Goal: Information Seeking & Learning: Learn about a topic

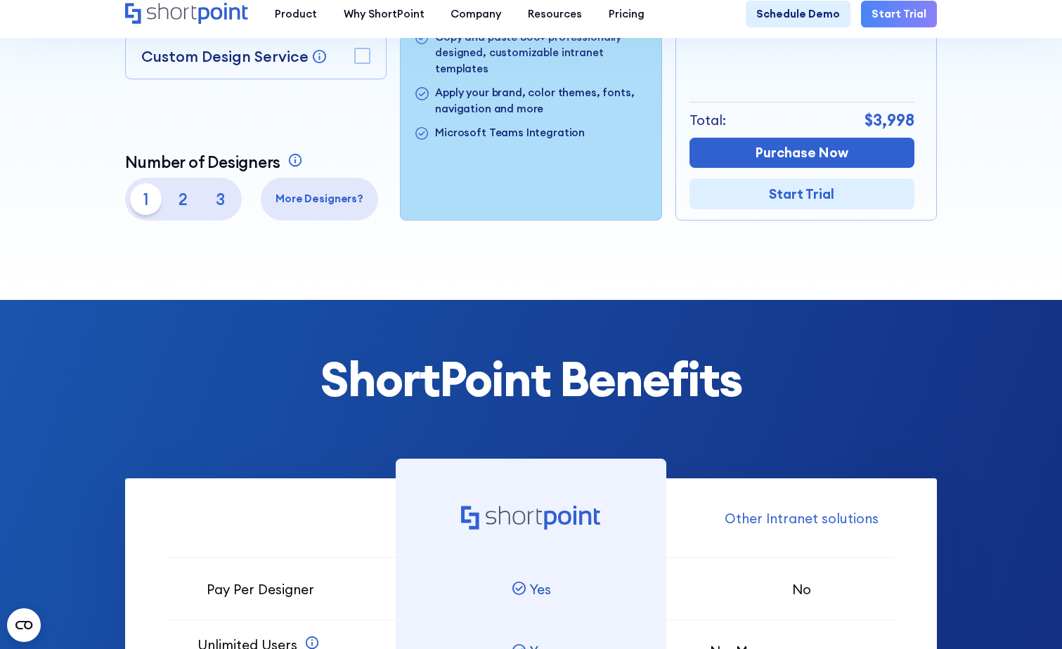
click at [297, 207] on p "More Designers?" at bounding box center [319, 199] width 106 height 16
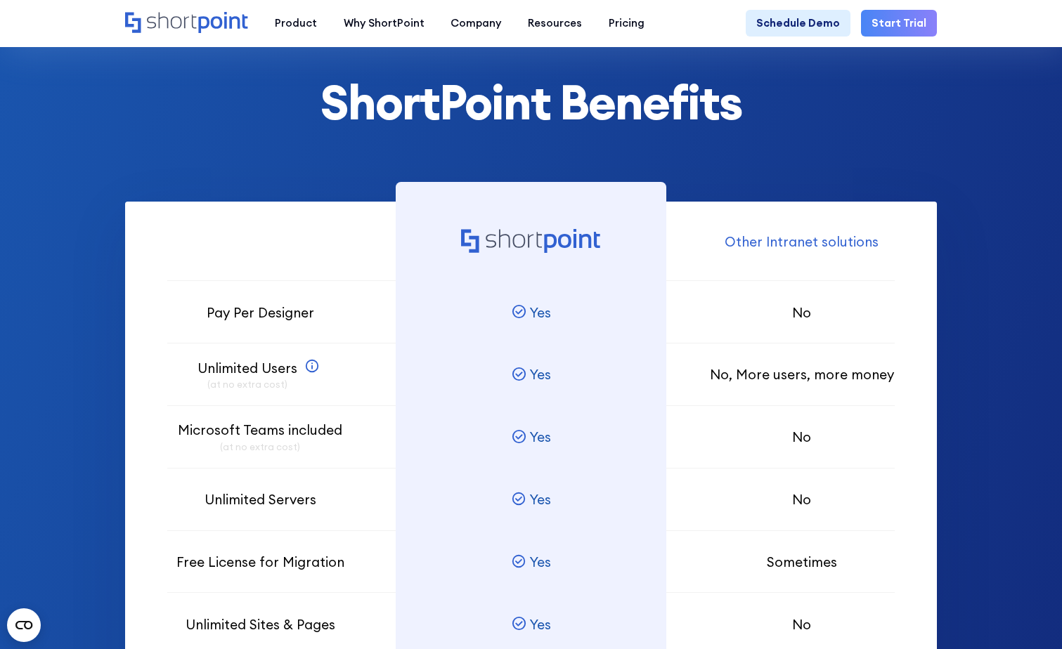
scroll to position [422, 0]
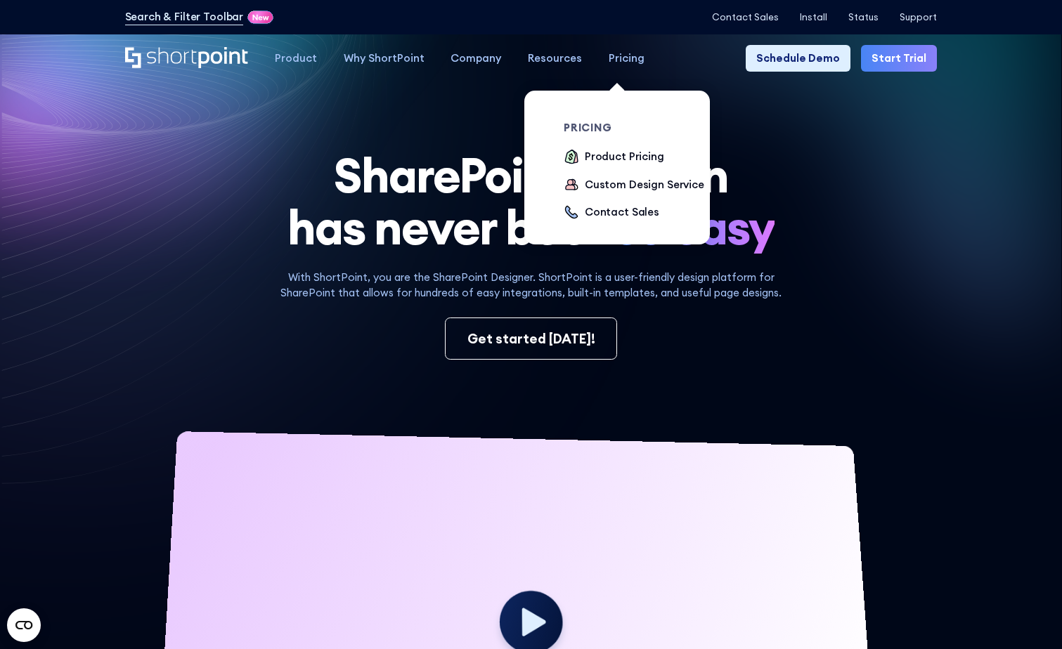
click at [625, 60] on div "Pricing" at bounding box center [626, 59] width 36 height 16
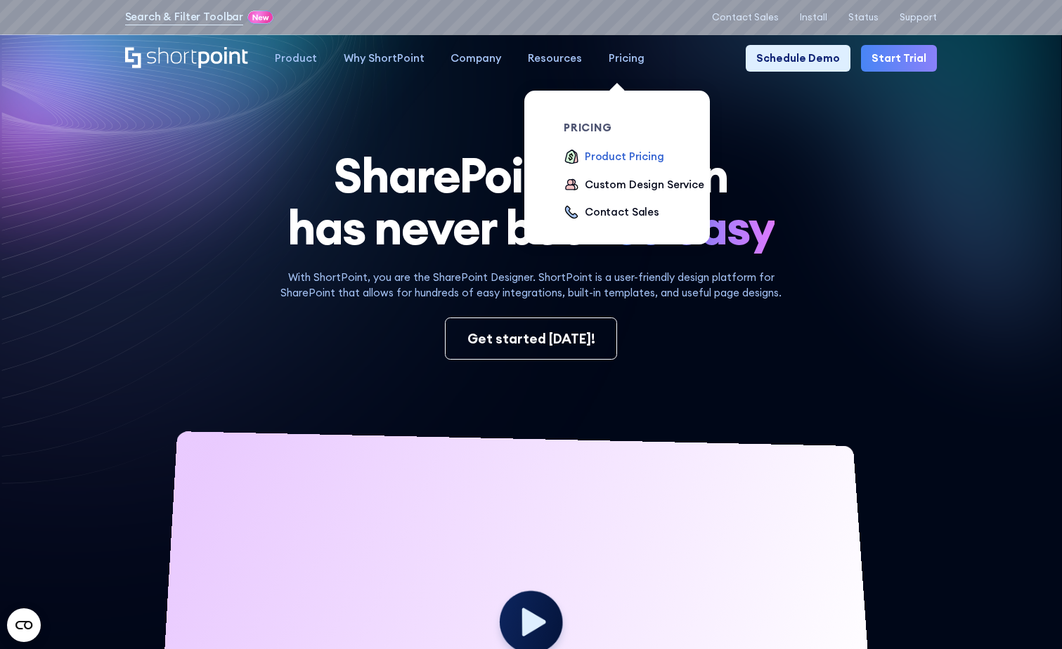
click at [585, 159] on div "Product Pricing" at bounding box center [624, 157] width 79 height 16
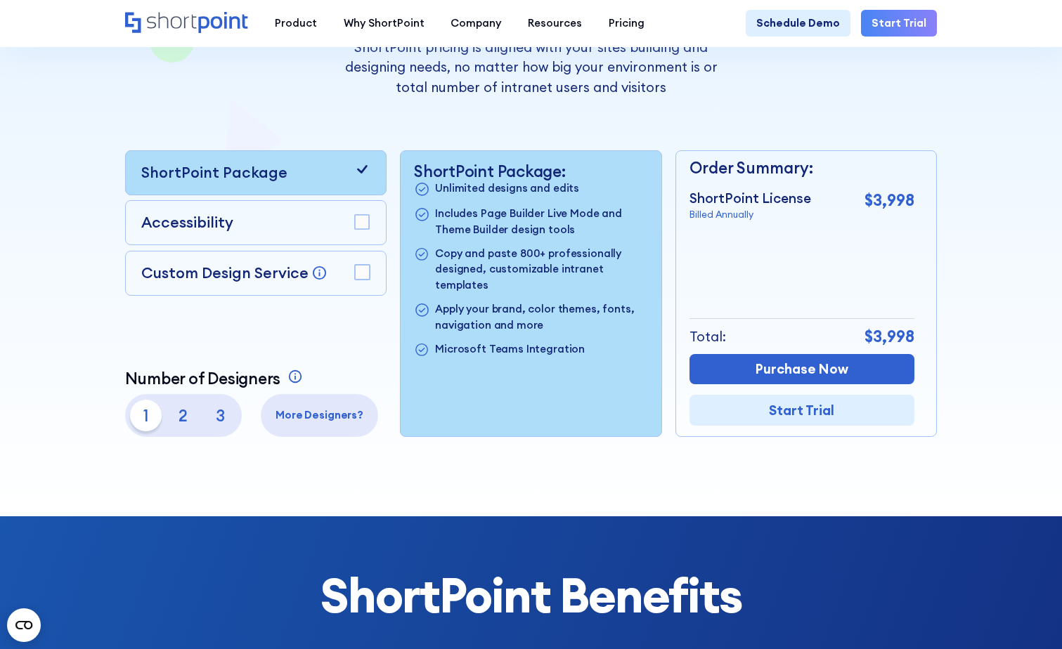
scroll to position [281, 0]
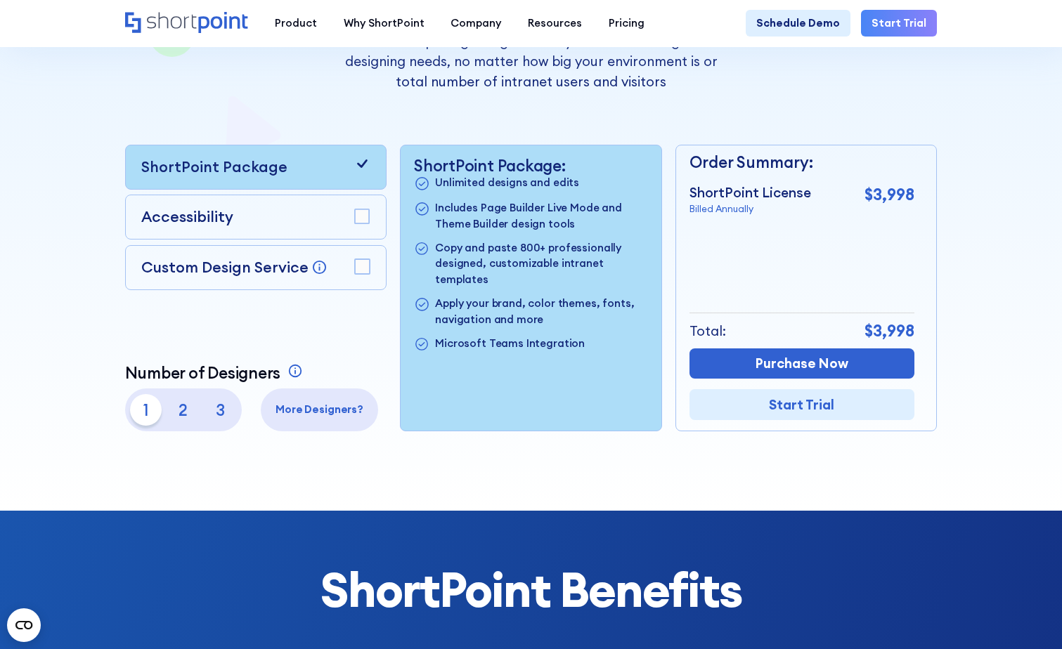
click at [223, 419] on p "3" at bounding box center [220, 410] width 32 height 32
